Goal: Entertainment & Leisure: Consume media (video, audio)

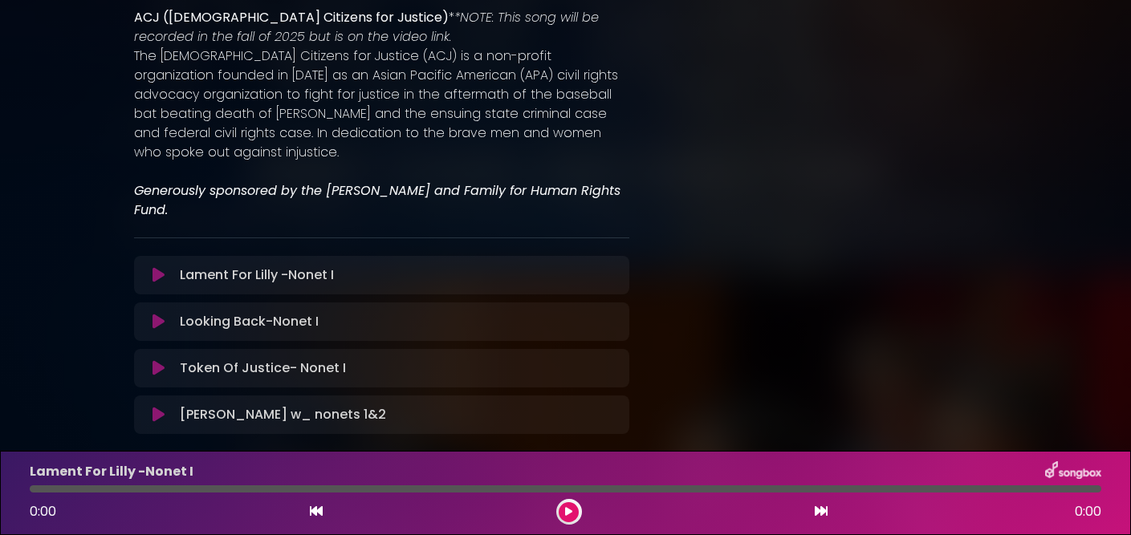
scroll to position [1217, 0]
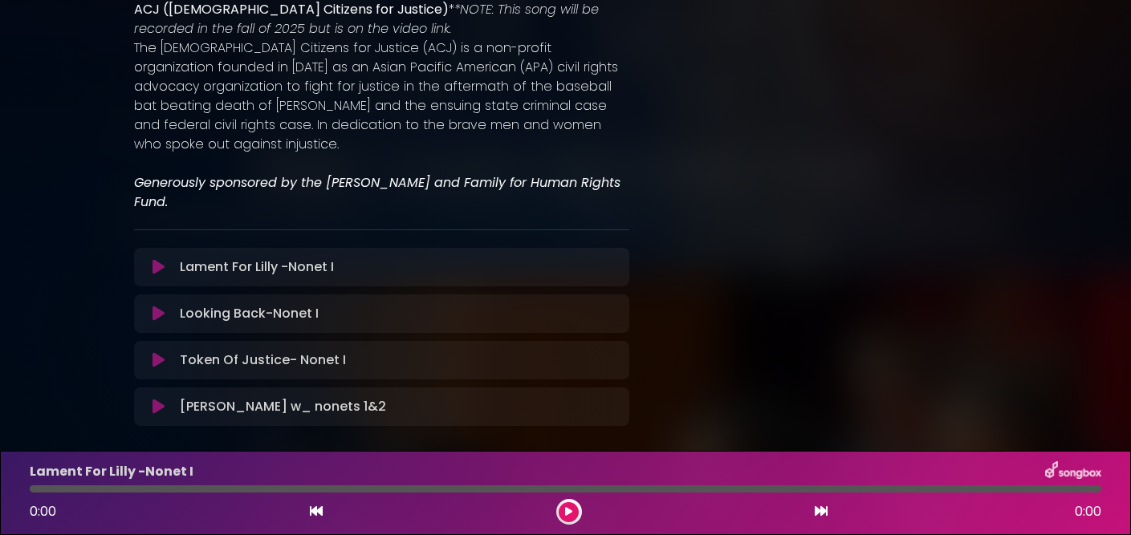
click at [164, 259] on button at bounding box center [159, 267] width 30 height 16
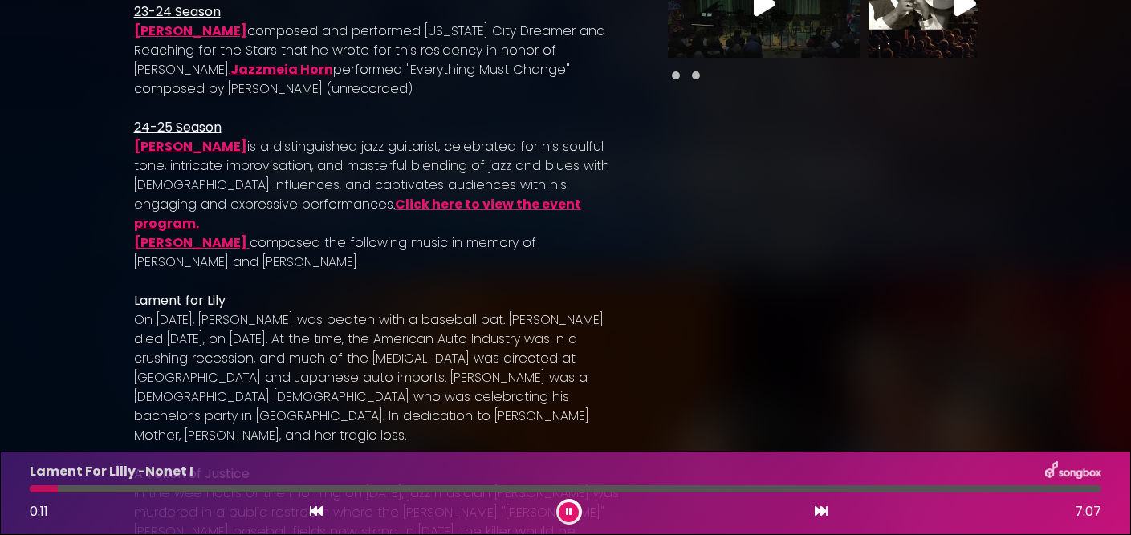
scroll to position [312, 0]
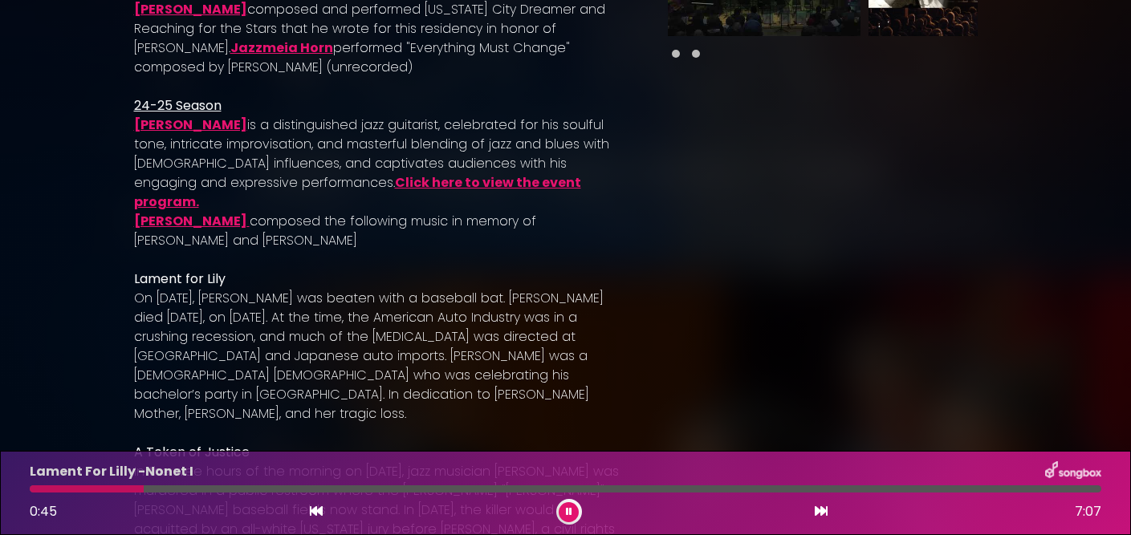
click at [574, 506] on button at bounding box center [568, 512] width 20 height 20
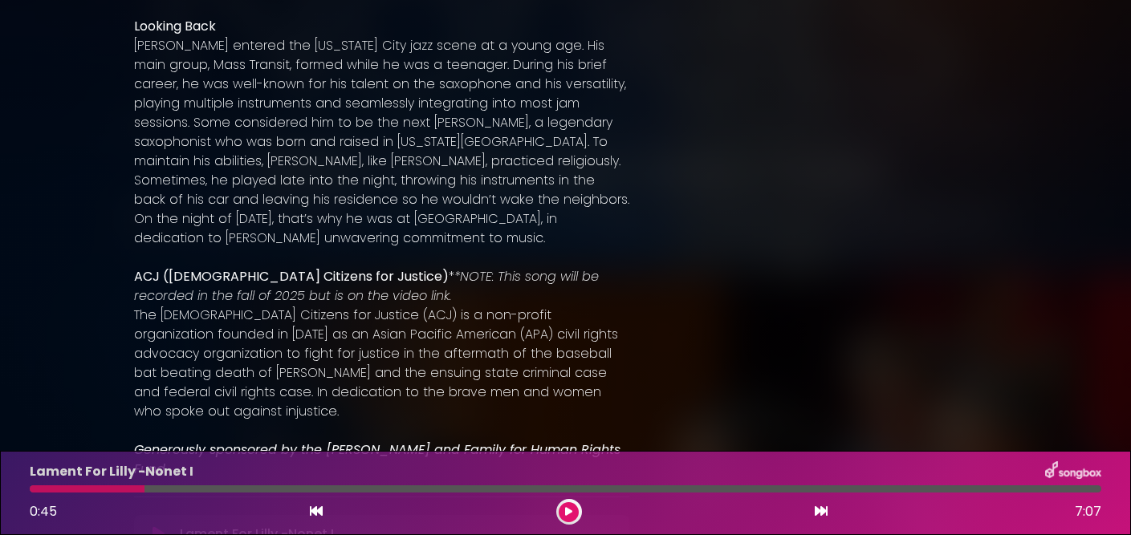
scroll to position [953, 0]
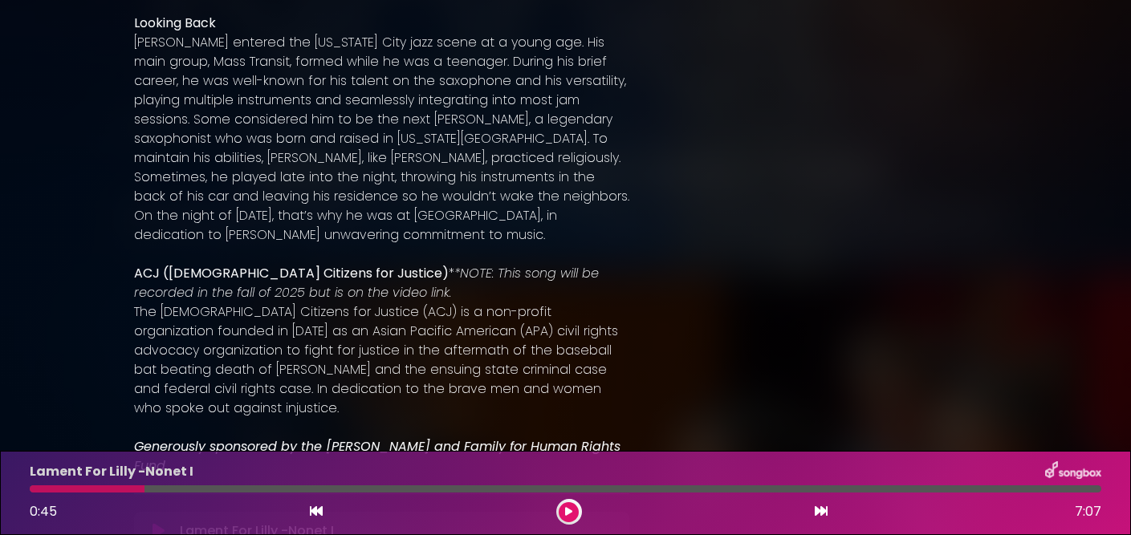
click at [575, 503] on div at bounding box center [569, 512] width 26 height 26
click at [565, 511] on icon at bounding box center [568, 512] width 7 height 10
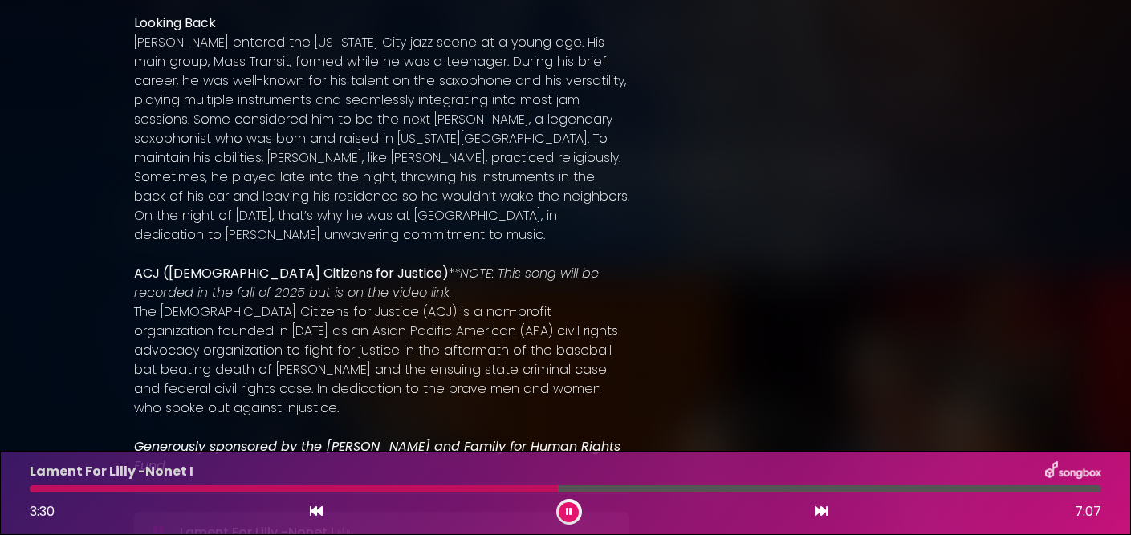
click at [676, 487] on div at bounding box center [565, 488] width 1071 height 7
click at [886, 493] on div "Lament For Lilly -Nonet I 4:36 7:07" at bounding box center [565, 492] width 1090 height 63
click at [885, 488] on div at bounding box center [565, 488] width 1071 height 7
click at [985, 486] on div at bounding box center [565, 488] width 1071 height 7
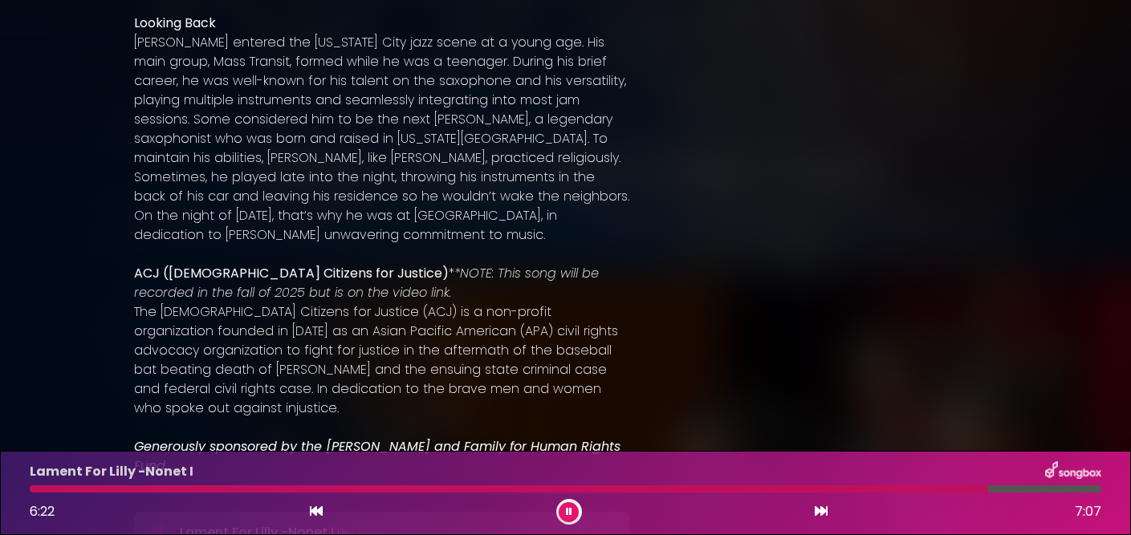
click at [1066, 485] on div at bounding box center [565, 488] width 1071 height 7
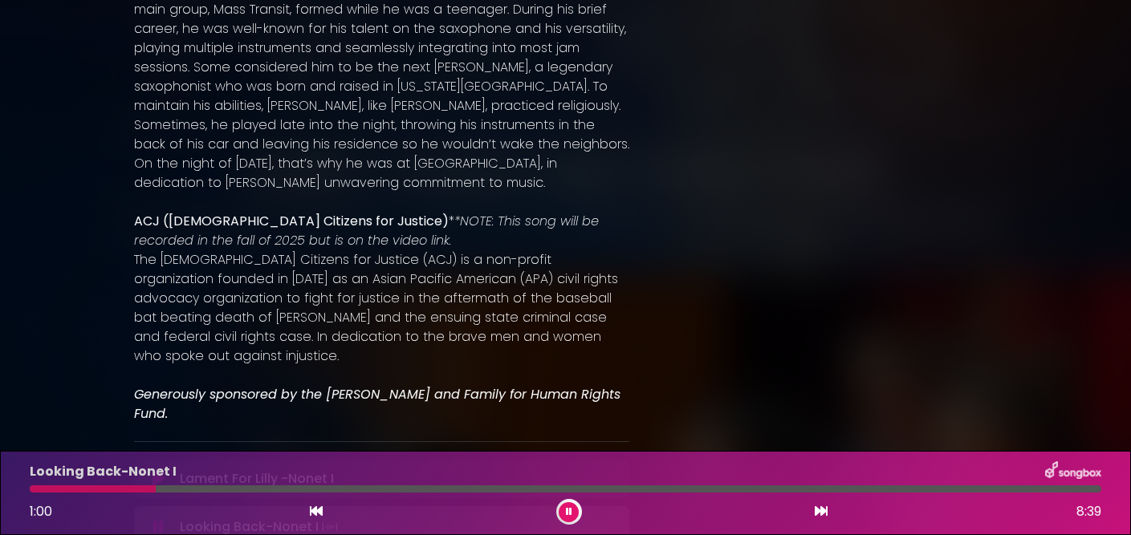
scroll to position [1220, 0]
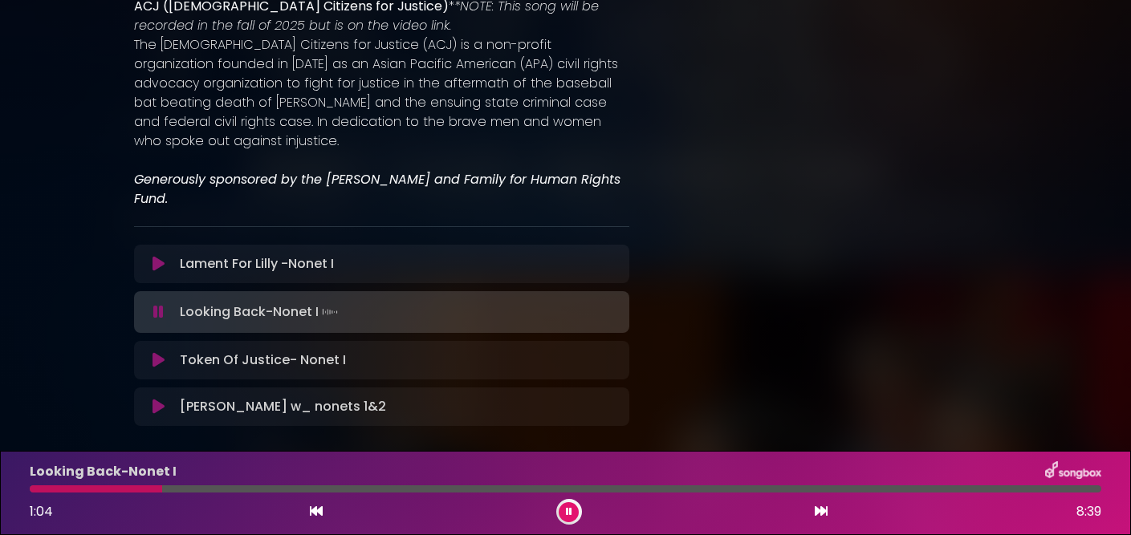
click at [338, 489] on div at bounding box center [565, 488] width 1071 height 7
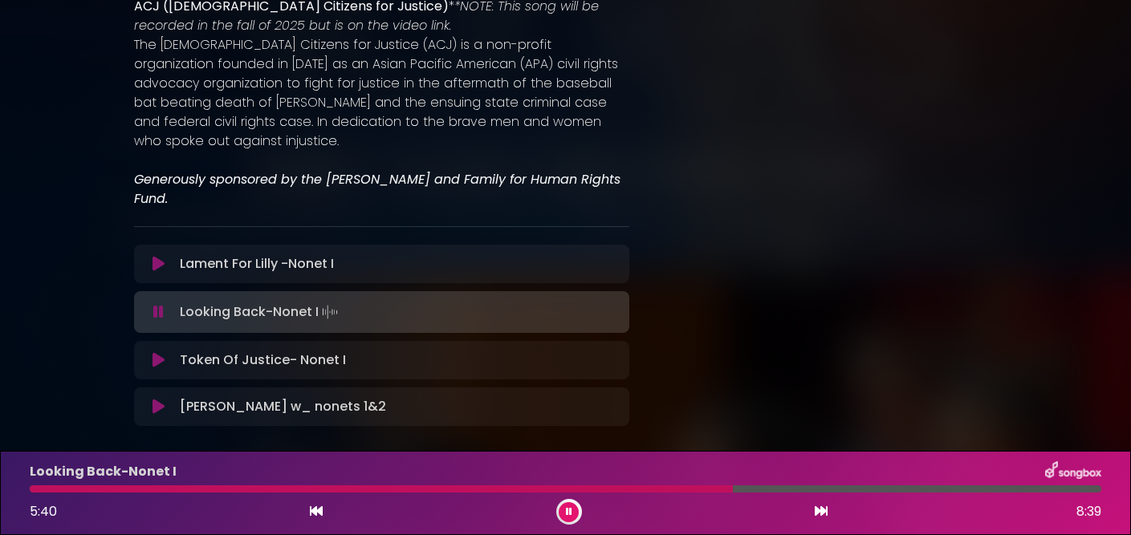
click at [733, 490] on div at bounding box center [565, 488] width 1071 height 7
click at [879, 489] on div at bounding box center [565, 488] width 1071 height 7
click at [160, 352] on icon at bounding box center [158, 360] width 12 height 16
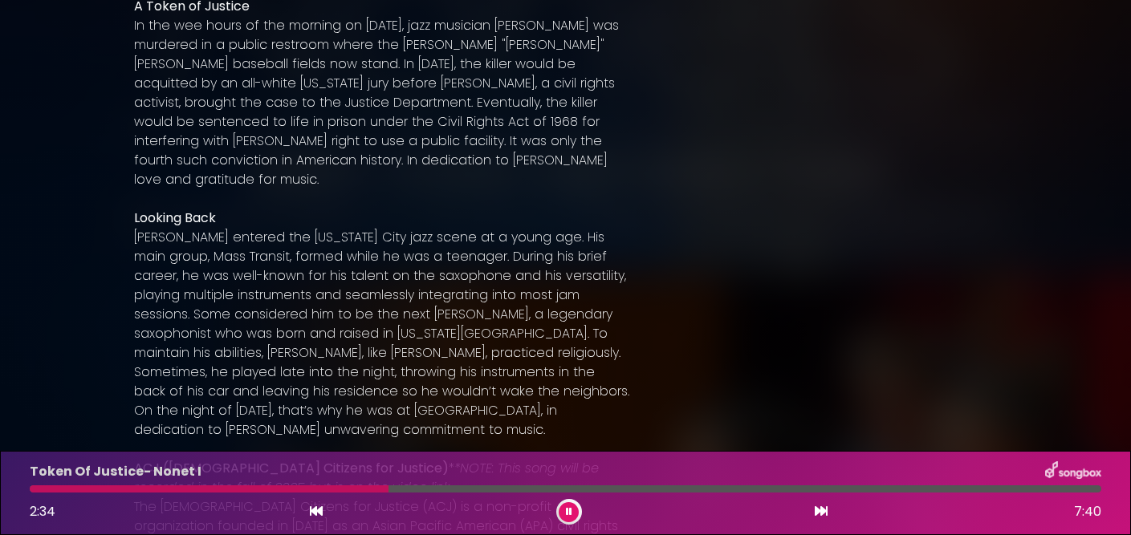
scroll to position [786, 0]
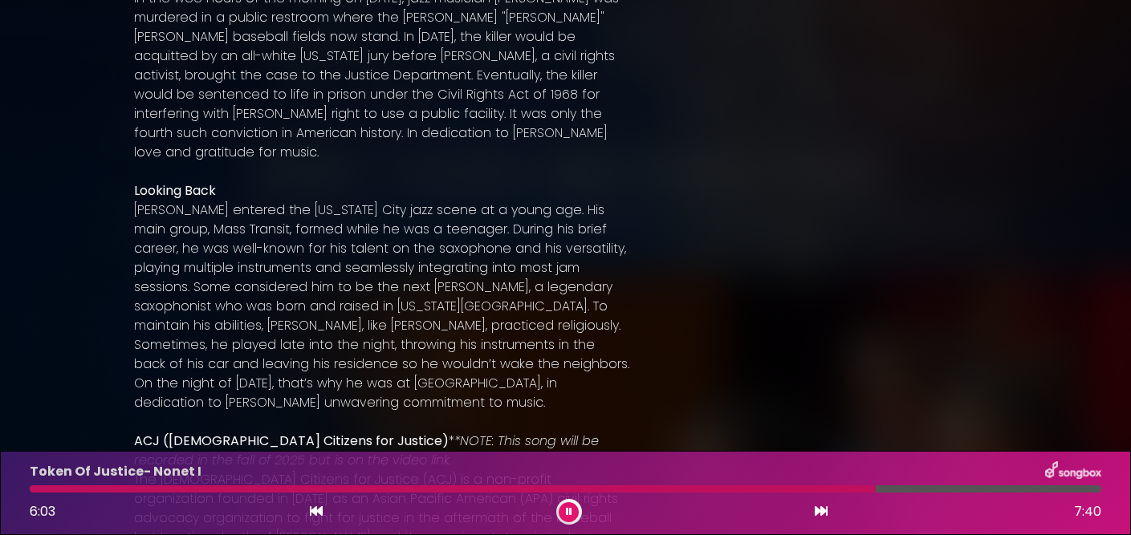
click at [875, 486] on div at bounding box center [565, 488] width 1071 height 7
click at [1066, 485] on div "Token Of Justice- Nonet I 6:08 7:40" at bounding box center [565, 492] width 1090 height 63
click at [1070, 491] on div at bounding box center [565, 488] width 1071 height 7
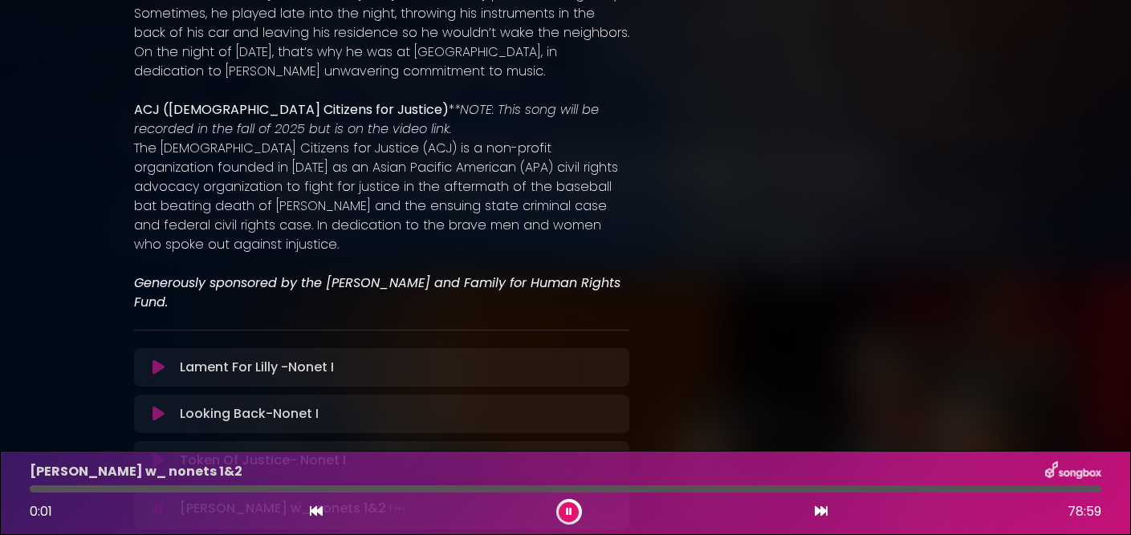
scroll to position [1220, 0]
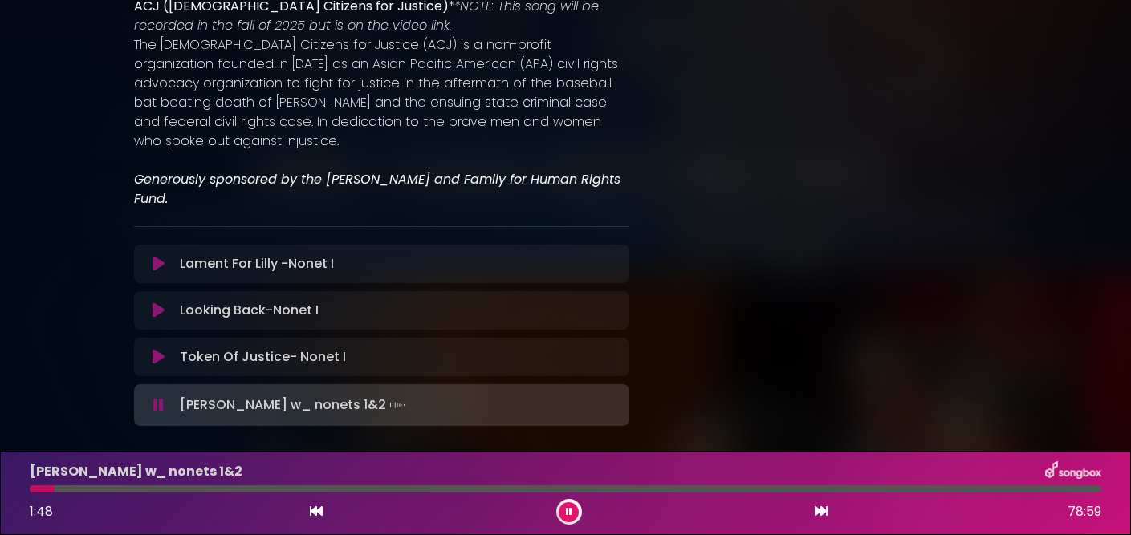
click at [148, 490] on div at bounding box center [565, 488] width 1071 height 7
click at [261, 488] on div at bounding box center [565, 488] width 1071 height 7
click at [338, 492] on div at bounding box center [565, 488] width 1071 height 7
click at [394, 493] on div "[PERSON_NAME] w_ nonets 1&2 22:43 78:59" at bounding box center [565, 492] width 1090 height 63
click at [394, 485] on div at bounding box center [565, 488] width 1071 height 7
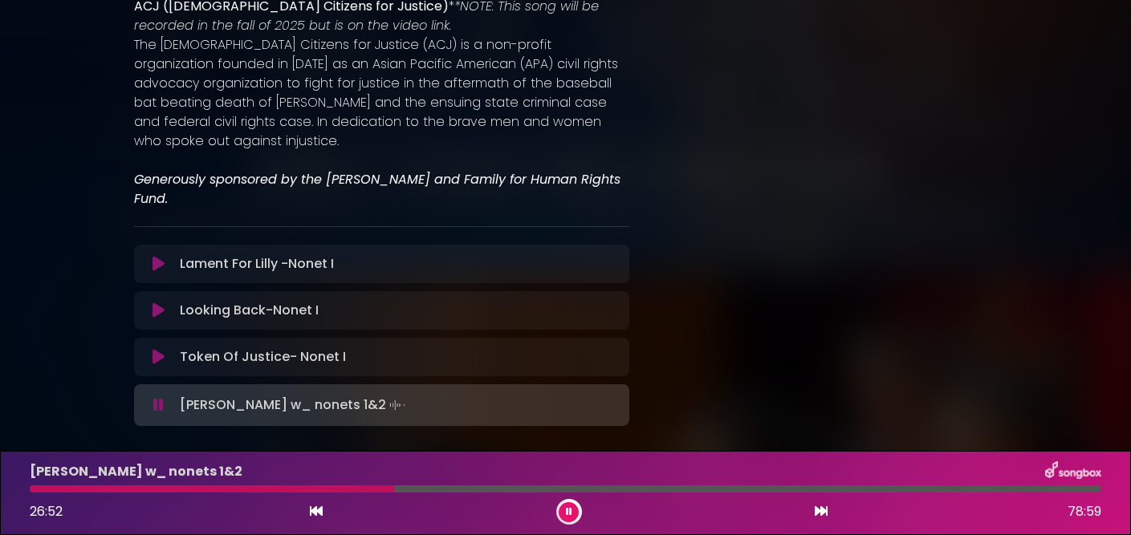
click at [476, 488] on div at bounding box center [565, 488] width 1071 height 7
click at [529, 489] on div at bounding box center [565, 488] width 1071 height 7
click at [733, 489] on div at bounding box center [565, 488] width 1071 height 7
click at [722, 490] on div at bounding box center [382, 488] width 704 height 7
click at [729, 490] on div at bounding box center [565, 488] width 1071 height 7
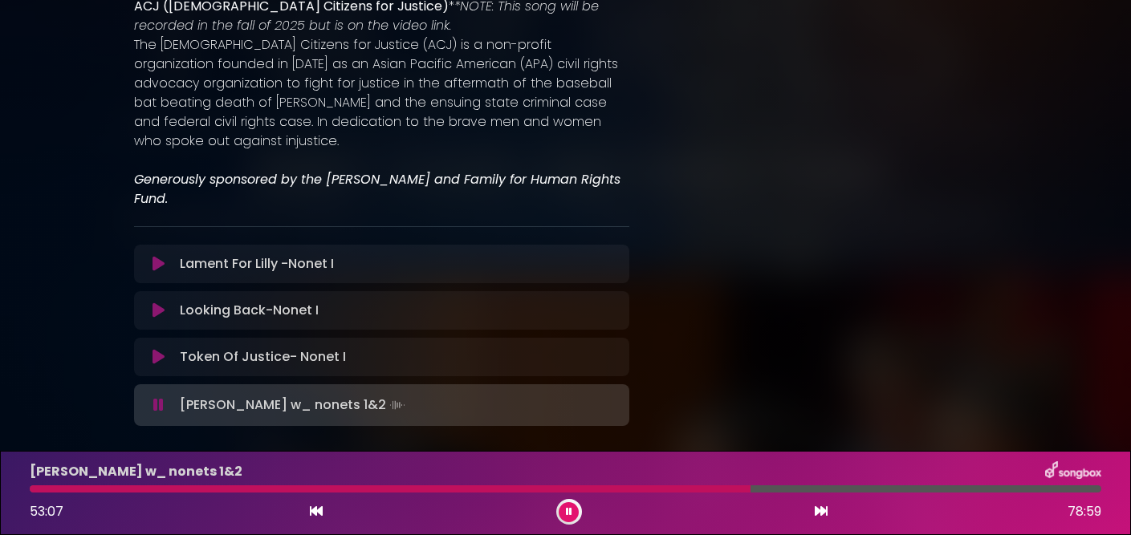
click at [782, 488] on div at bounding box center [565, 488] width 1071 height 7
click at [918, 489] on div at bounding box center [565, 488] width 1071 height 7
click at [895, 488] on div at bounding box center [474, 488] width 889 height 7
click at [887, 487] on div at bounding box center [463, 488] width 866 height 7
click at [893, 489] on div at bounding box center [565, 488] width 1071 height 7
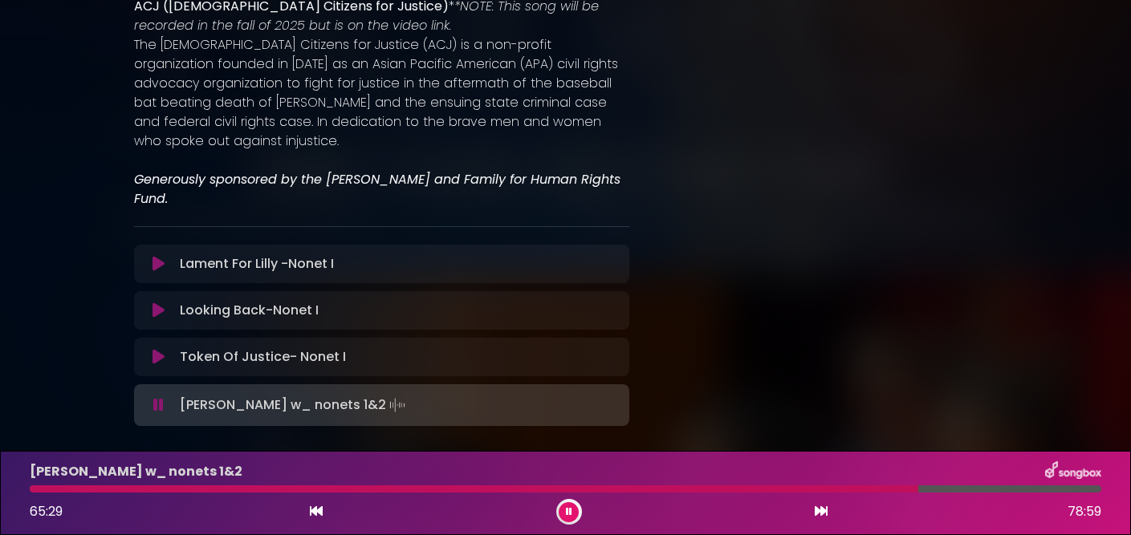
click at [1026, 485] on div at bounding box center [565, 488] width 1071 height 7
click at [1032, 489] on div at bounding box center [565, 488] width 1071 height 7
click at [1044, 490] on div at bounding box center [565, 488] width 1071 height 7
click at [1050, 490] on div at bounding box center [565, 488] width 1071 height 7
click at [1055, 490] on div at bounding box center [565, 488] width 1071 height 7
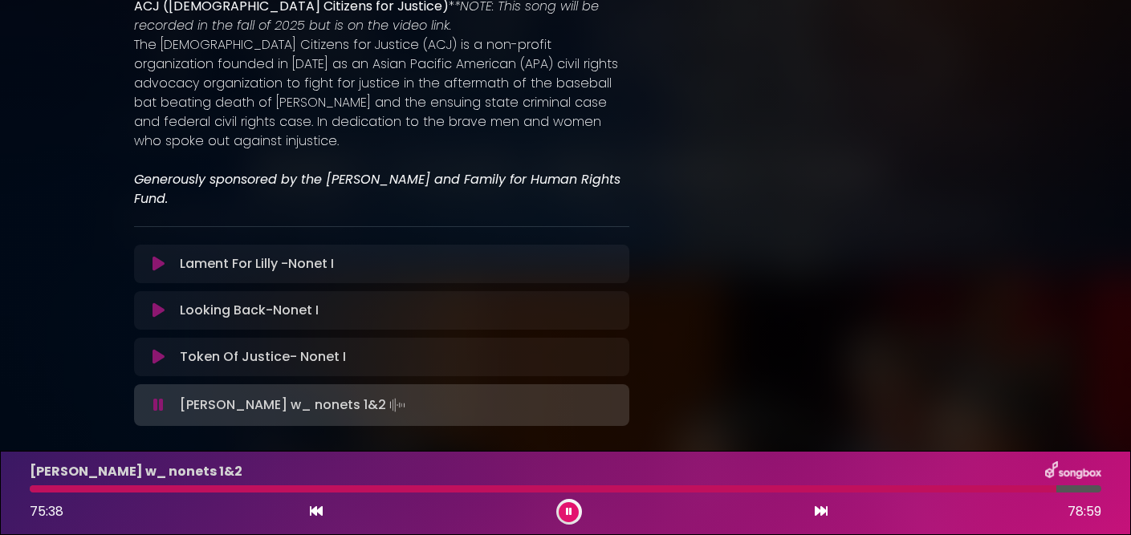
click at [1062, 490] on div at bounding box center [565, 488] width 1071 height 7
click at [1071, 489] on div at bounding box center [565, 488] width 1071 height 7
click at [1079, 489] on div at bounding box center [565, 488] width 1071 height 7
click at [1086, 488] on div at bounding box center [565, 488] width 1071 height 7
click at [989, 489] on div at bounding box center [565, 488] width 1071 height 7
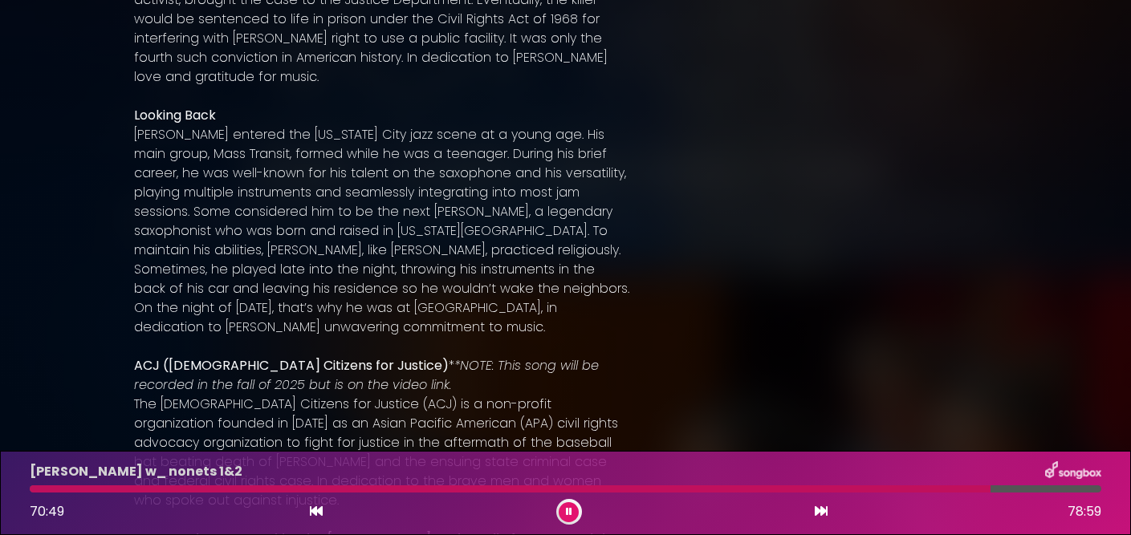
scroll to position [0, 0]
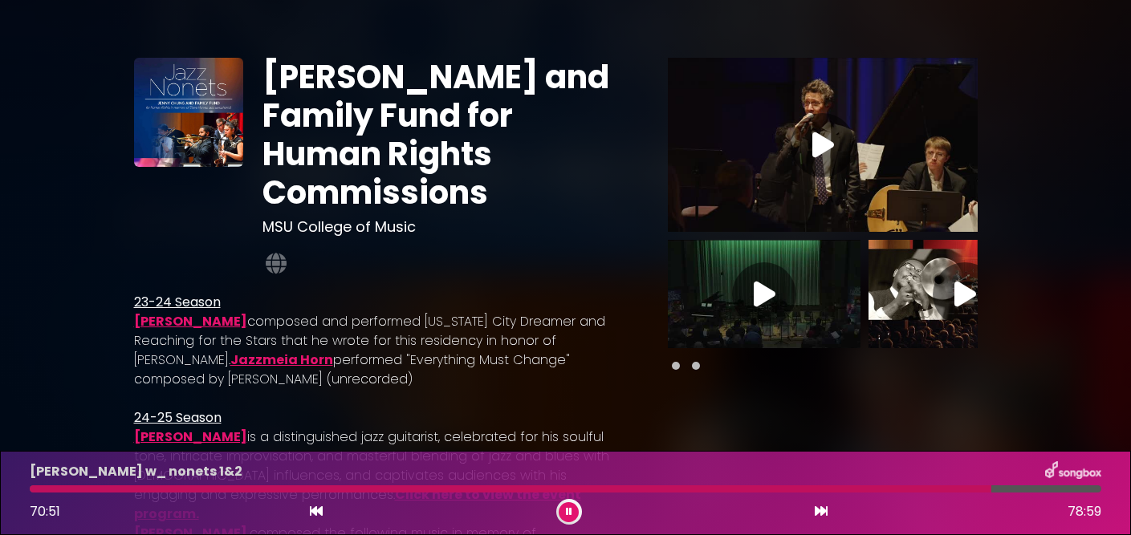
click at [218, 317] on link "[PERSON_NAME]" at bounding box center [190, 321] width 113 height 18
click at [570, 514] on icon at bounding box center [569, 512] width 6 height 10
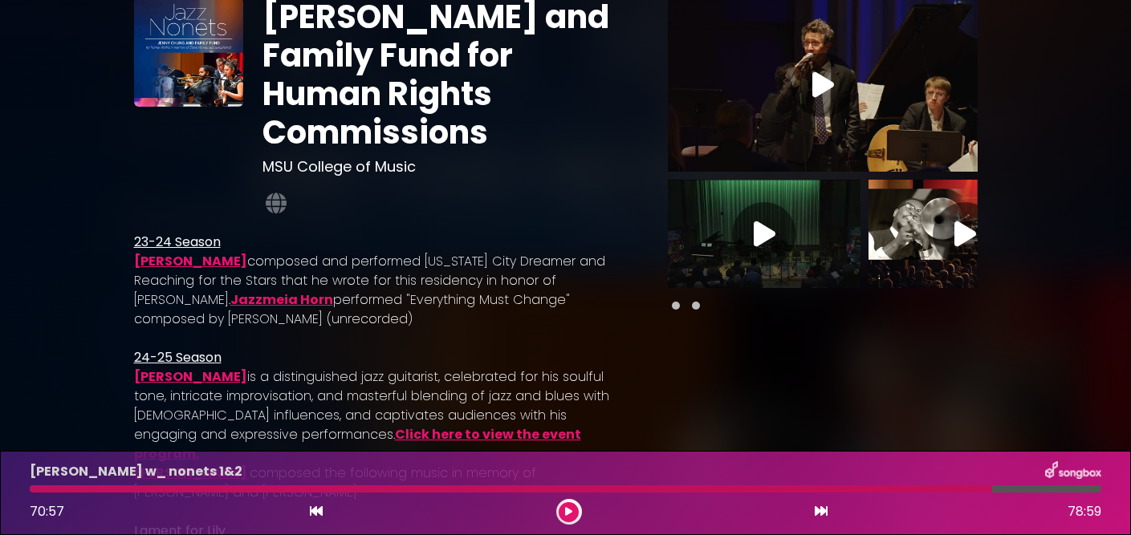
scroll to position [75, 0]
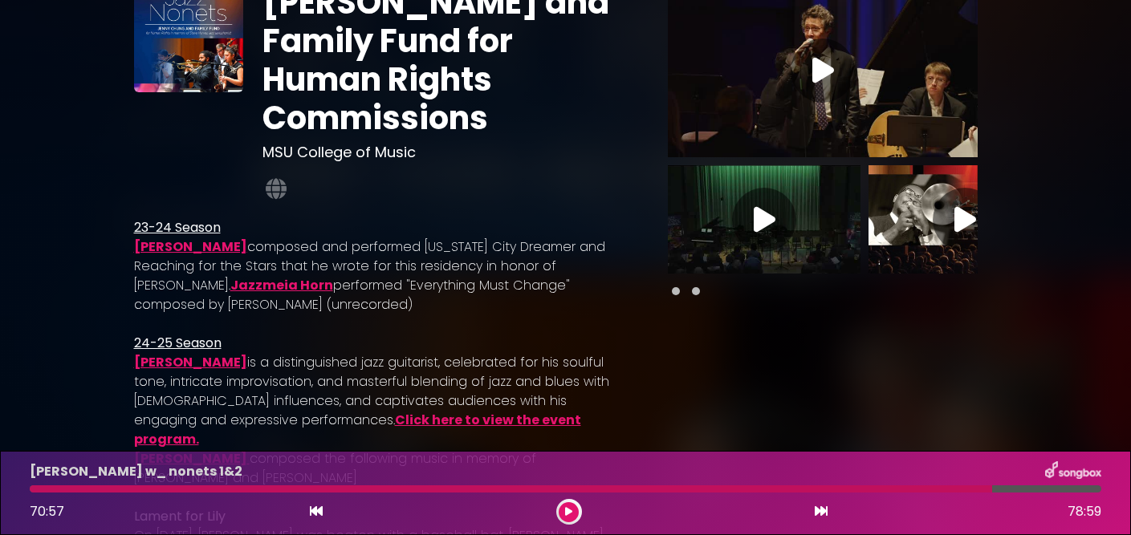
click at [230, 283] on link "Jazzmeia Horn" at bounding box center [281, 285] width 103 height 18
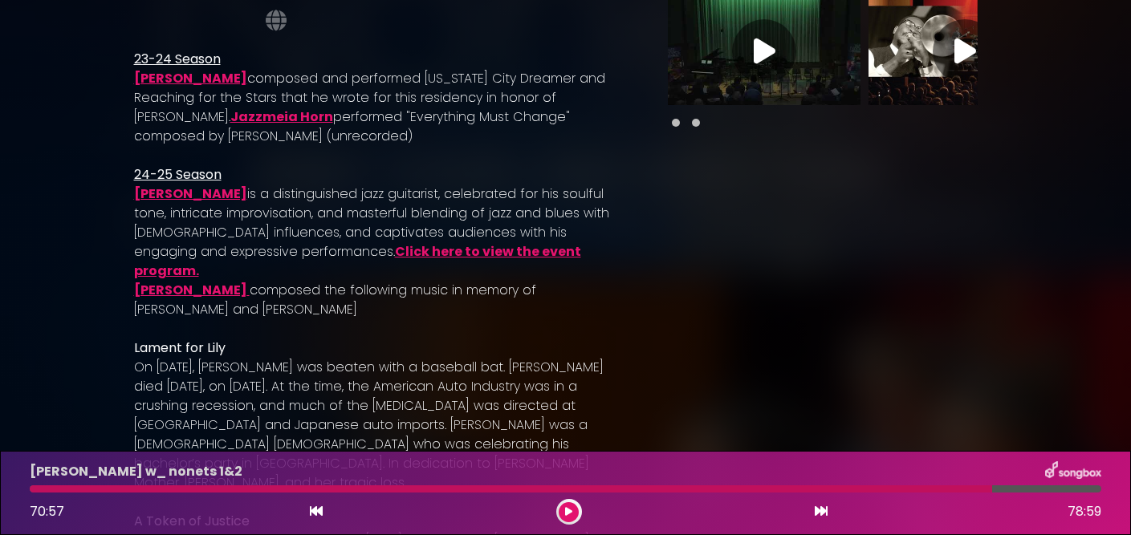
scroll to position [244, 0]
click at [192, 280] on link "[PERSON_NAME]" at bounding box center [190, 289] width 113 height 18
